Goal: Navigation & Orientation: Find specific page/section

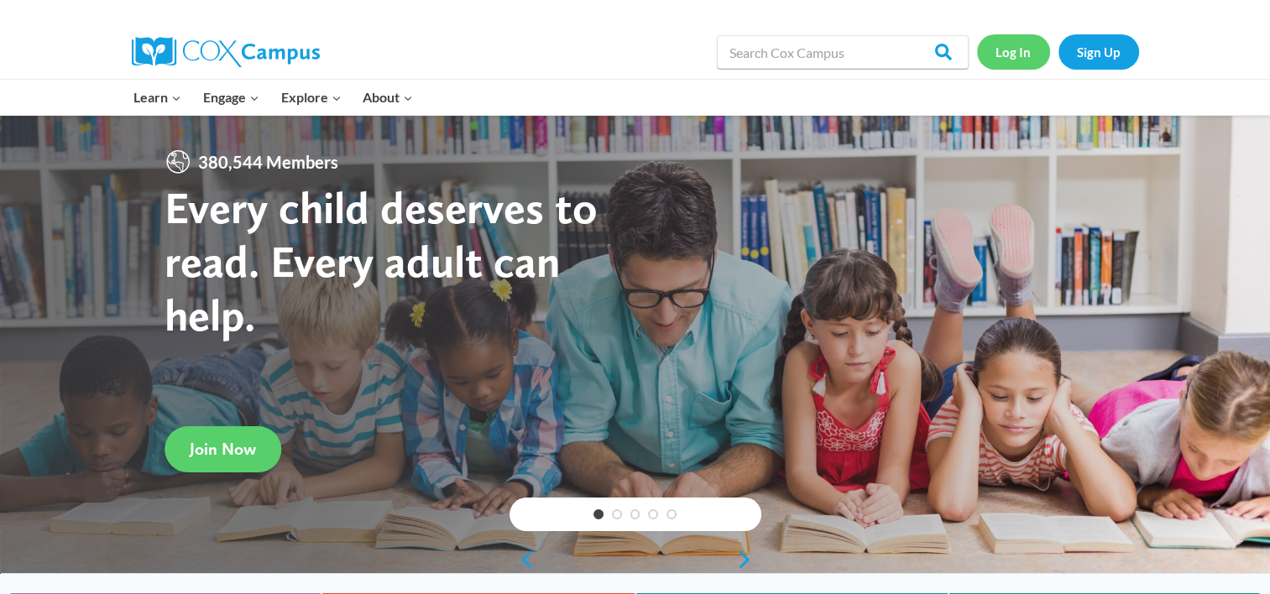
click at [1005, 52] on link "Log In" at bounding box center [1013, 51] width 73 height 34
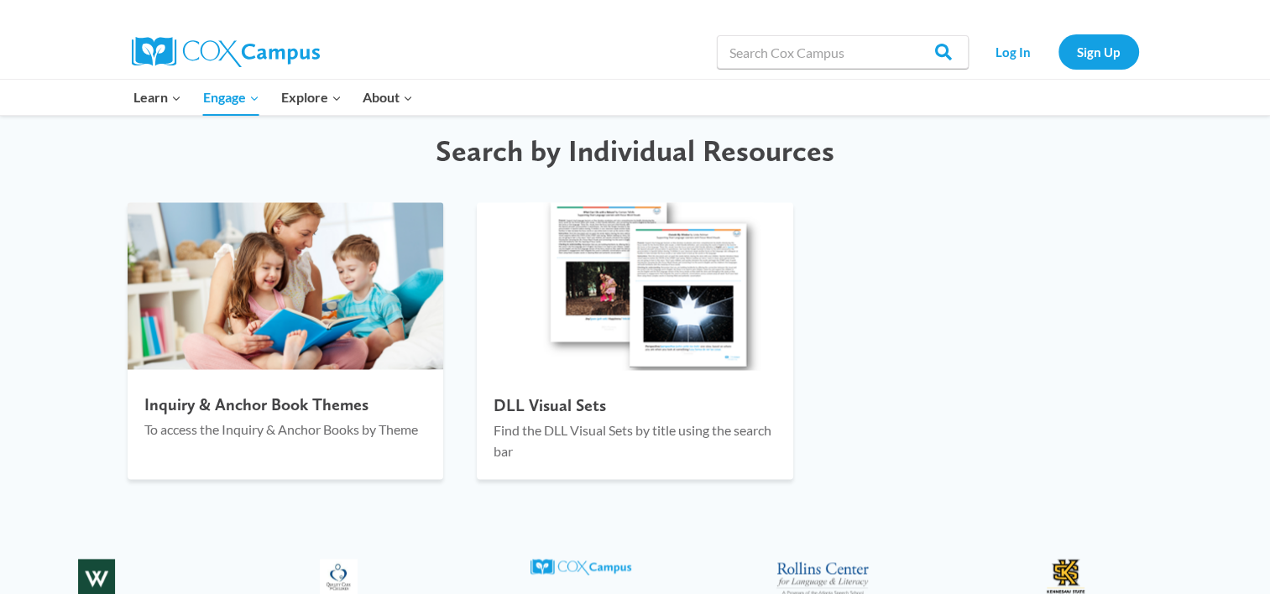
scroll to position [2226, 0]
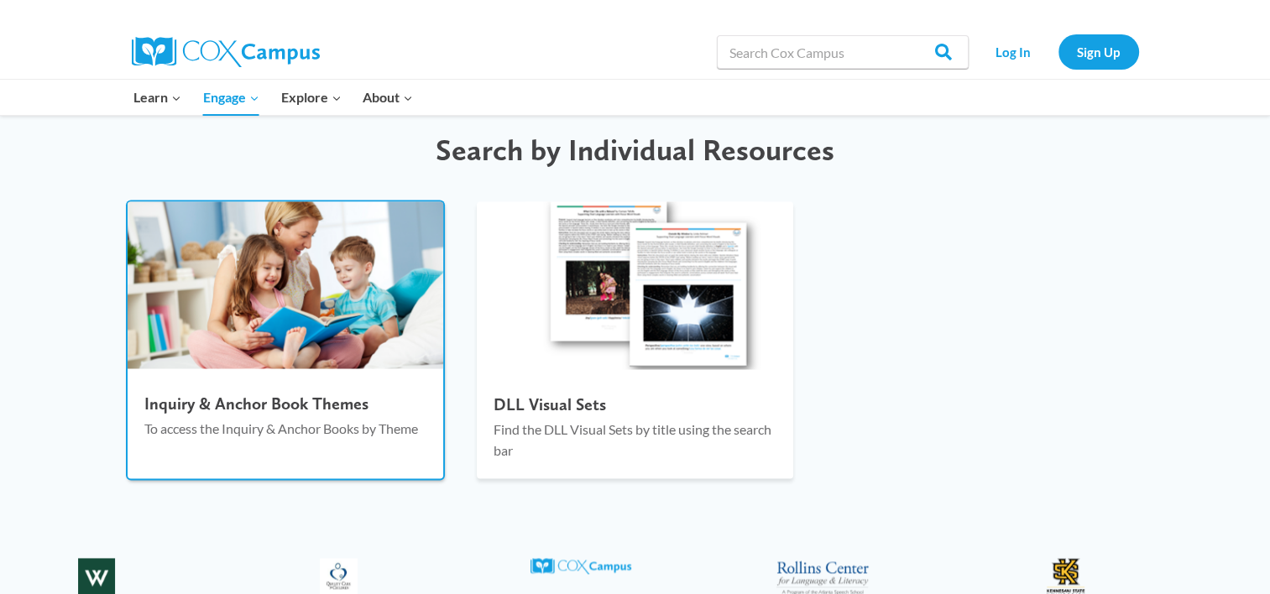
click at [297, 402] on h4 "Inquiry & Anchor Book Themes" at bounding box center [285, 404] width 283 height 20
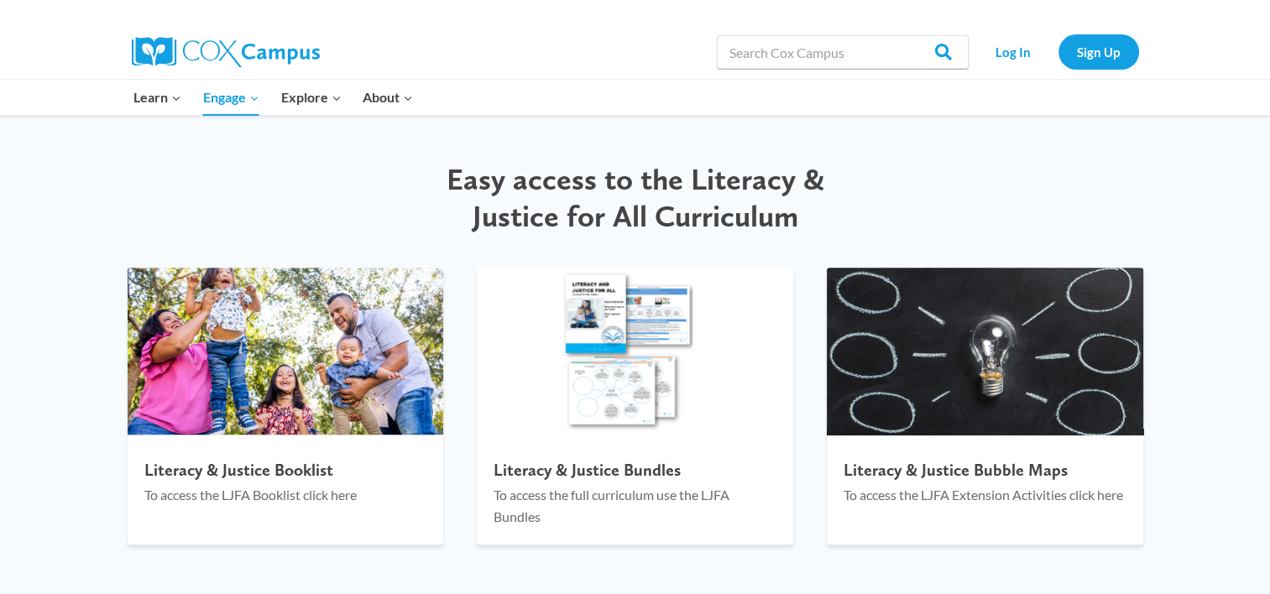
scroll to position [1744, 0]
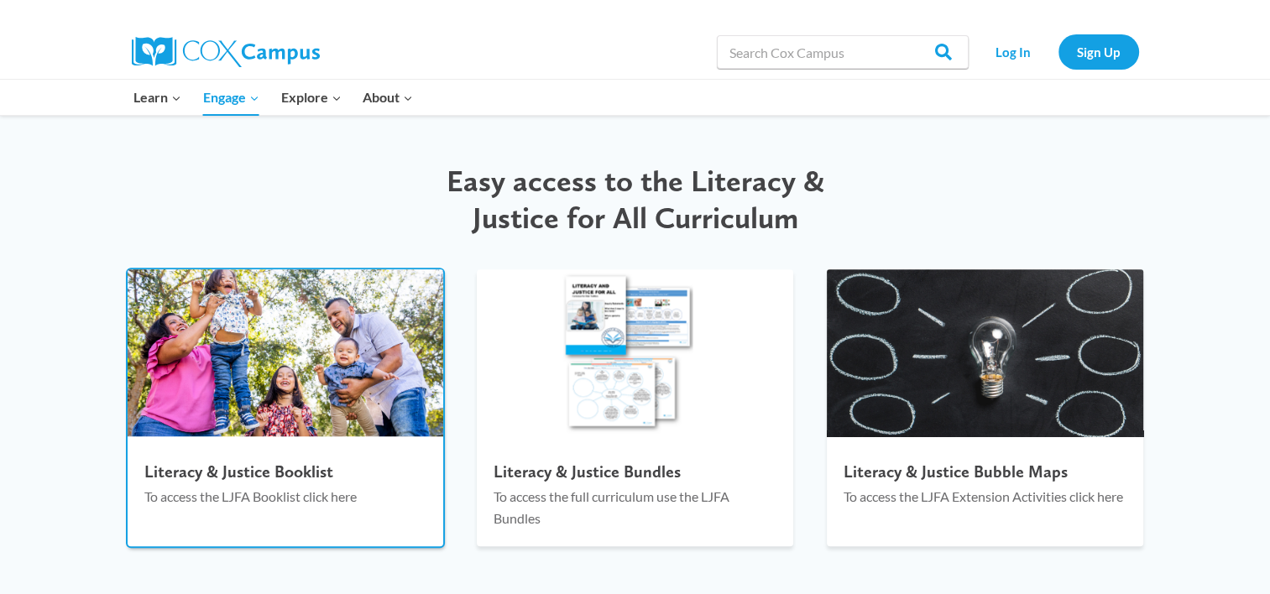
click at [262, 469] on h4 "Literacy & Justice Booklist" at bounding box center [285, 472] width 283 height 20
